Goal: Navigation & Orientation: Find specific page/section

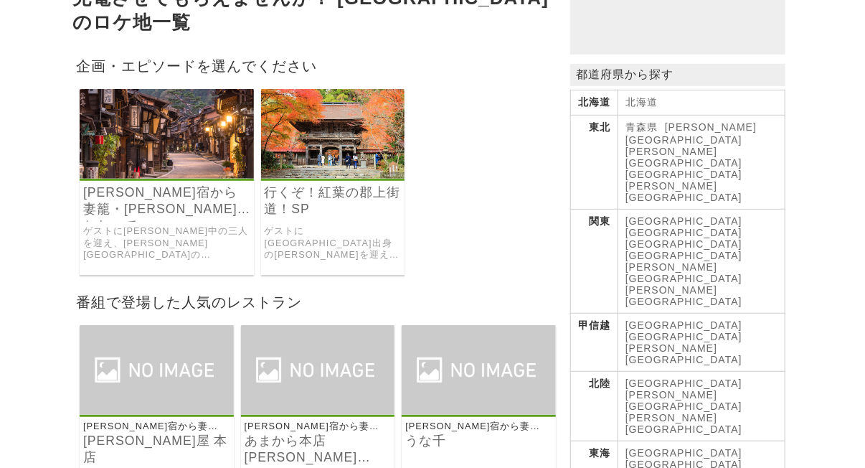
scroll to position [215, 0]
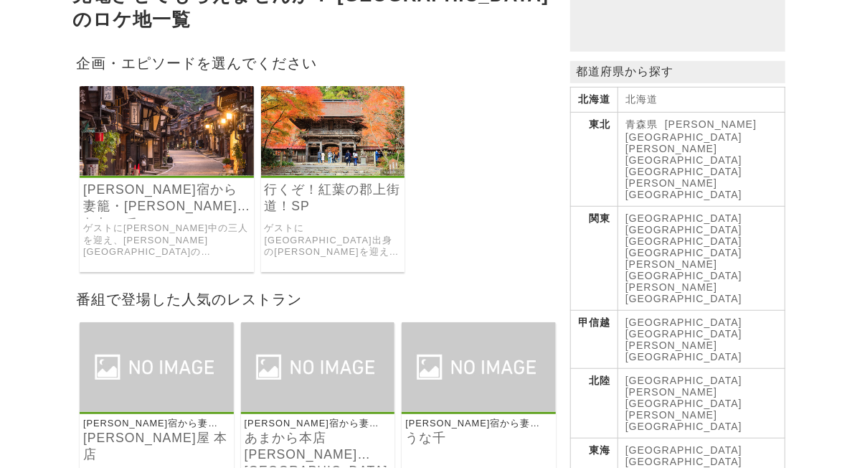
click at [640, 444] on link "[GEOGRAPHIC_DATA]" at bounding box center [683, 449] width 117 height 11
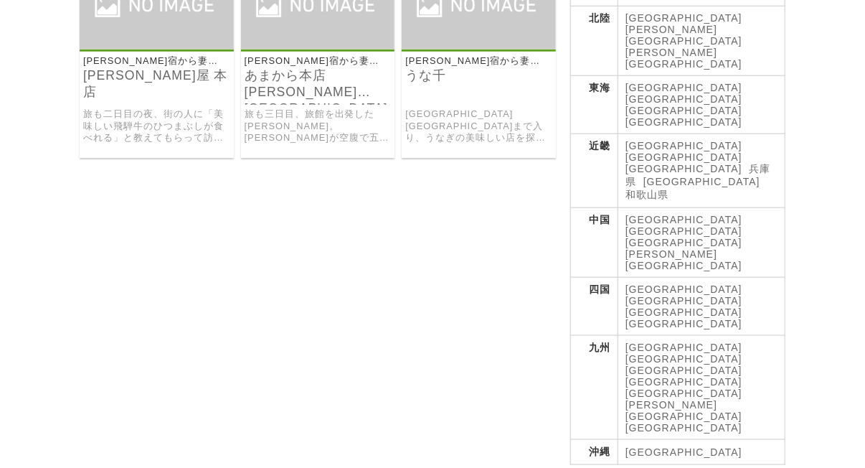
scroll to position [556, 0]
